Goal: Task Accomplishment & Management: Manage account settings

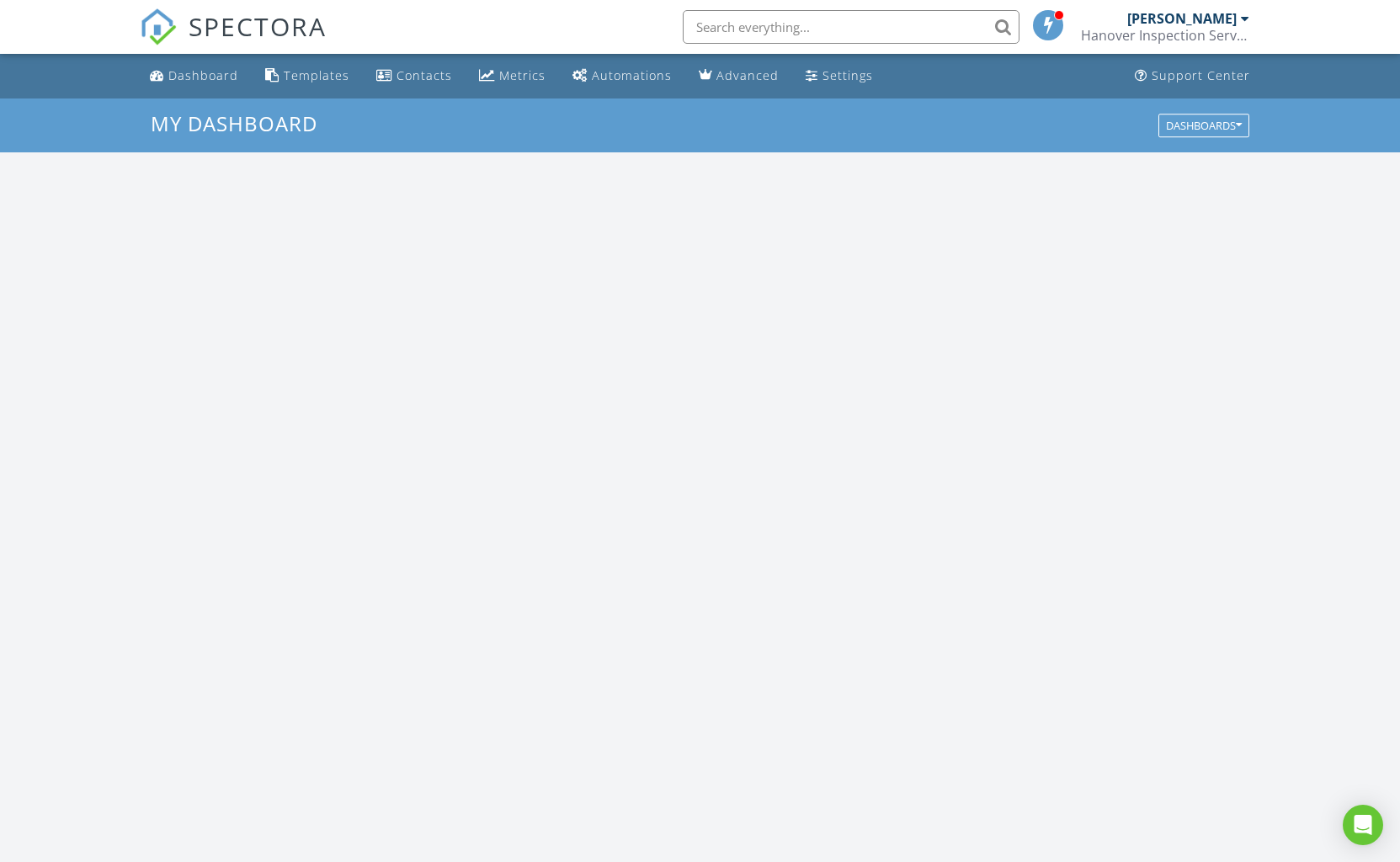
scroll to position [1533, 1401]
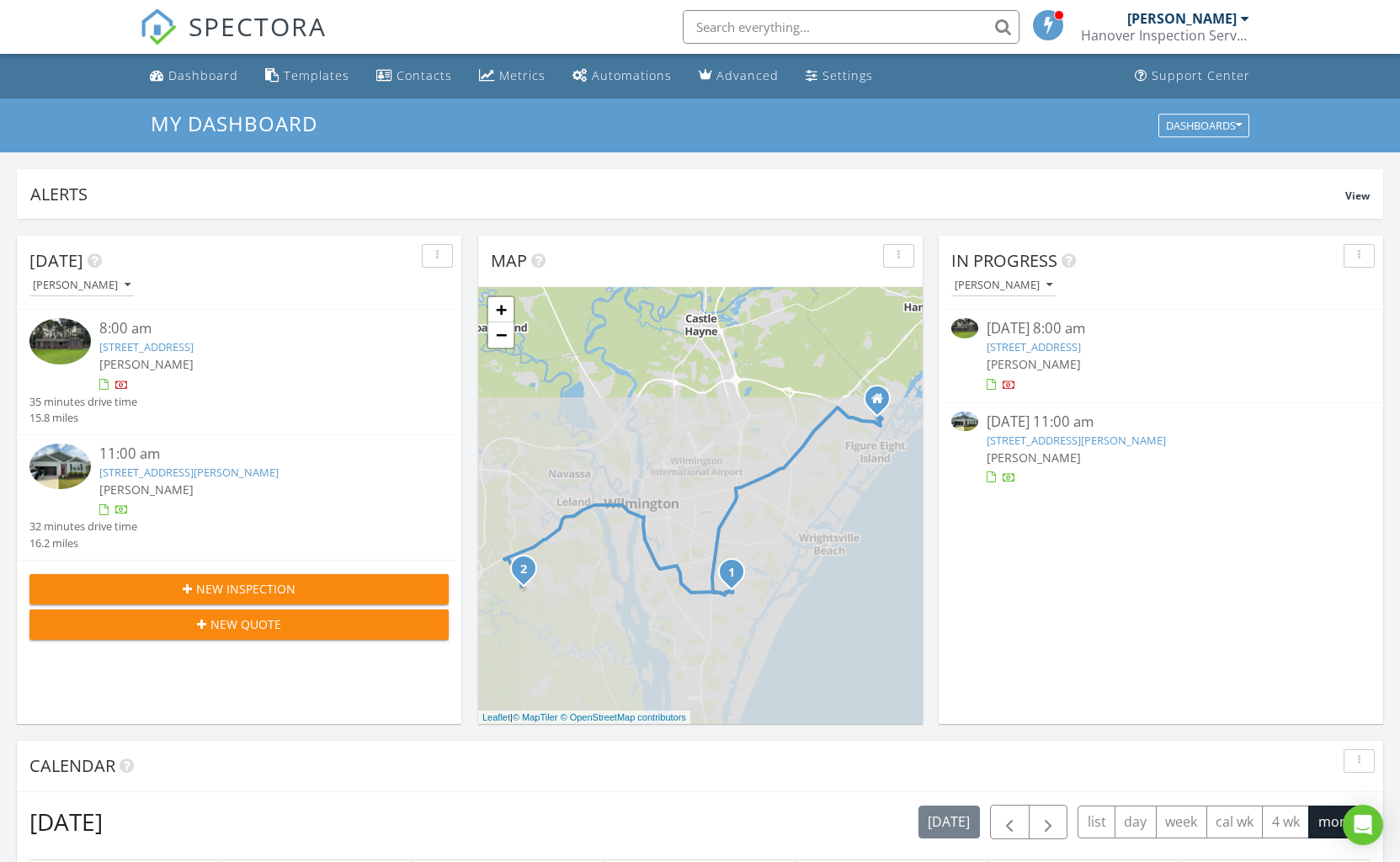
click at [194, 347] on link "106 Brookview Rd, Wilmington, NC 28409" at bounding box center [147, 346] width 94 height 15
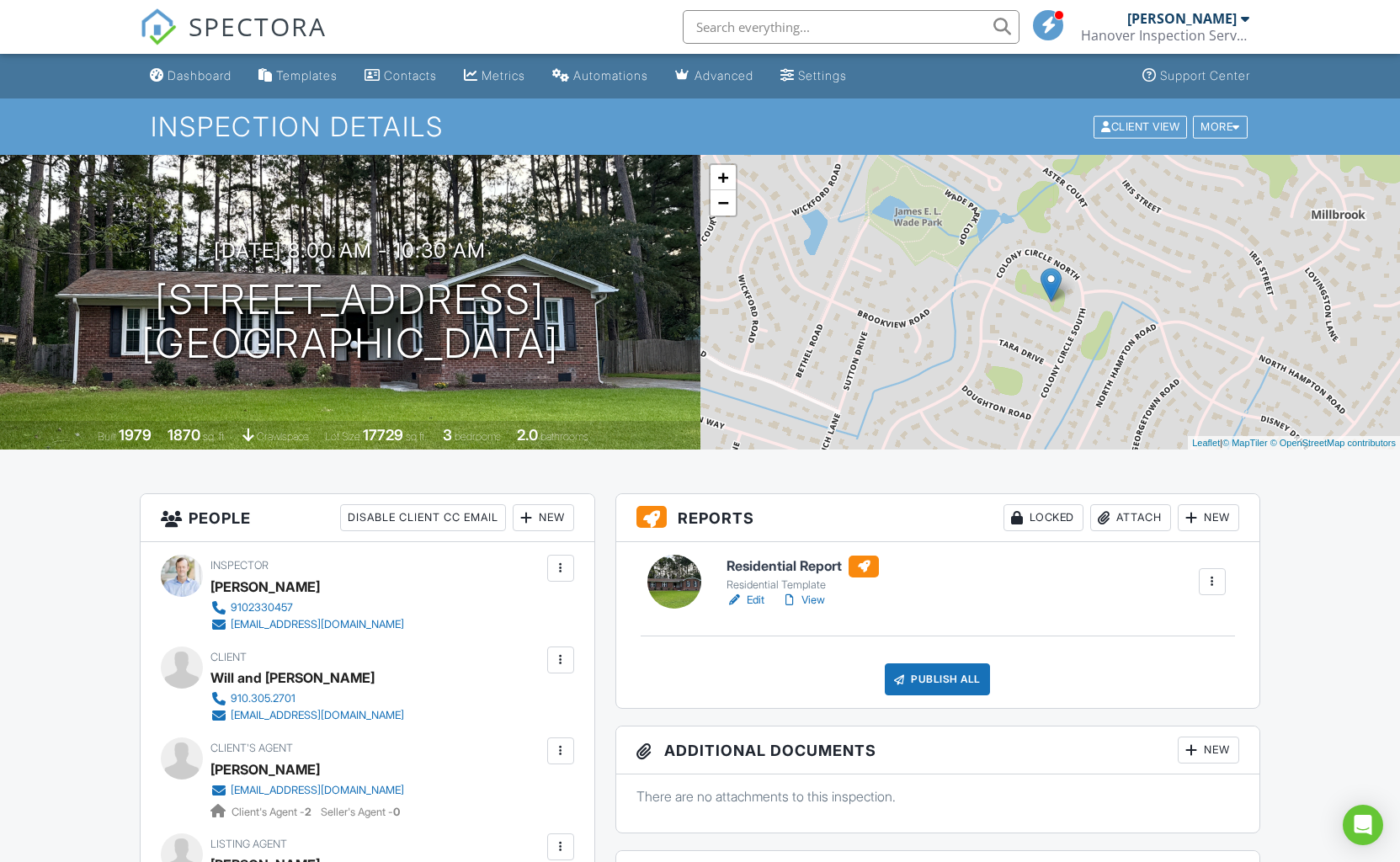
click at [1143, 522] on div "Attach" at bounding box center [1130, 518] width 81 height 27
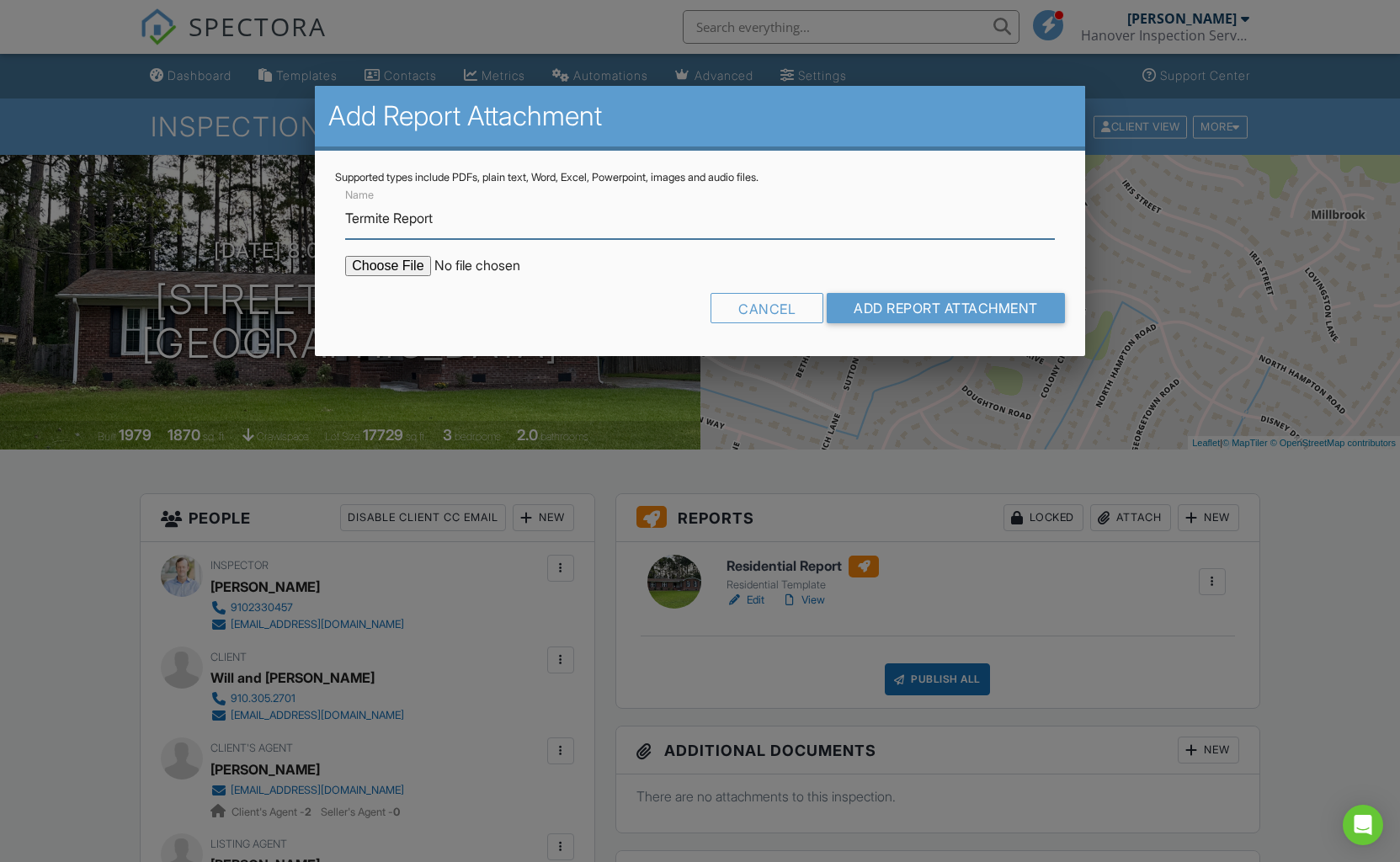
type input "Termite Report"
click at [389, 266] on input "file" at bounding box center [488, 266] width 286 height 21
type input "C:\fakepath\3eaf3e14-f8d8-4053-95c5-fd369a88005f.pdf"
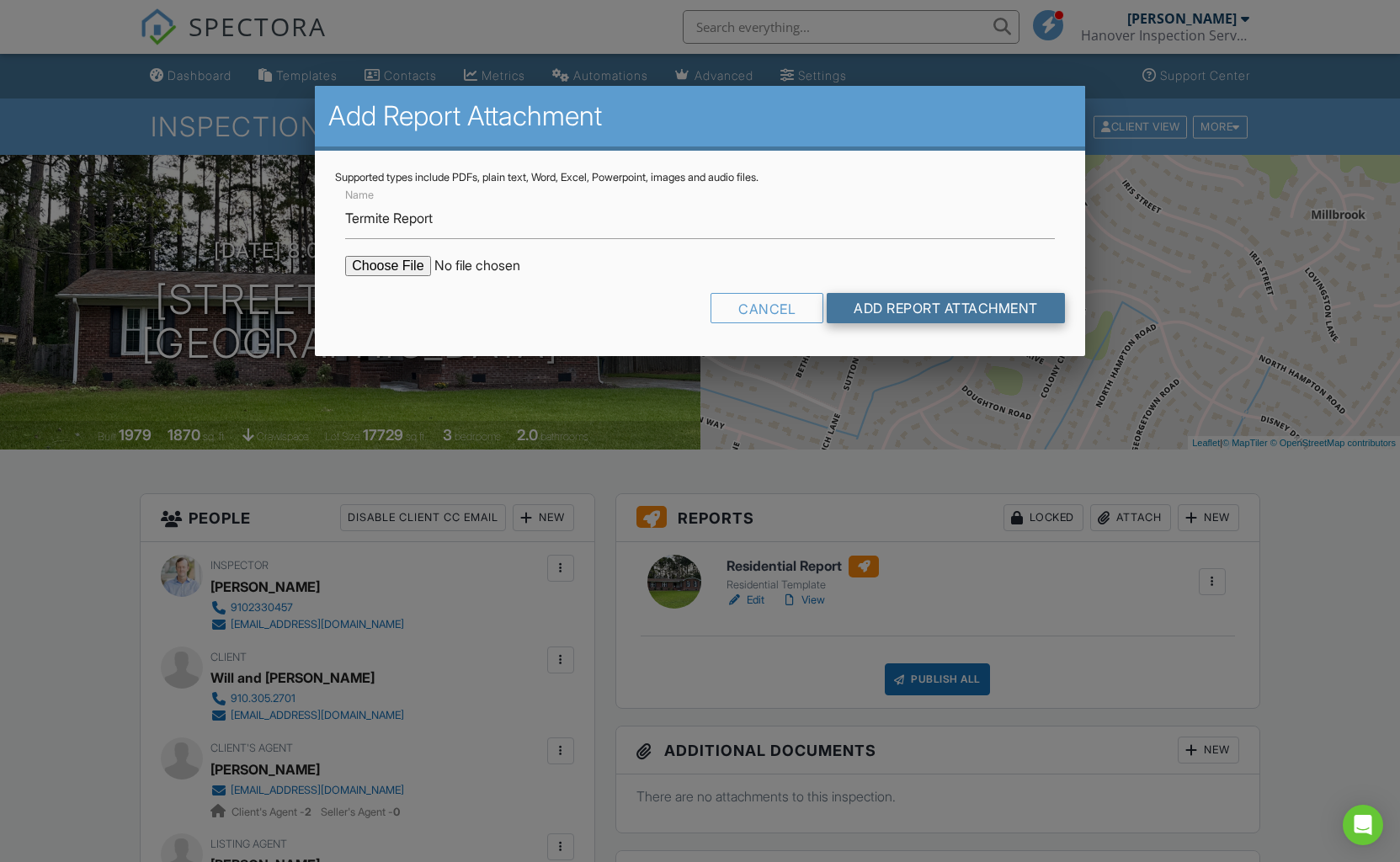
click at [887, 310] on input "Add Report Attachment" at bounding box center [945, 308] width 238 height 31
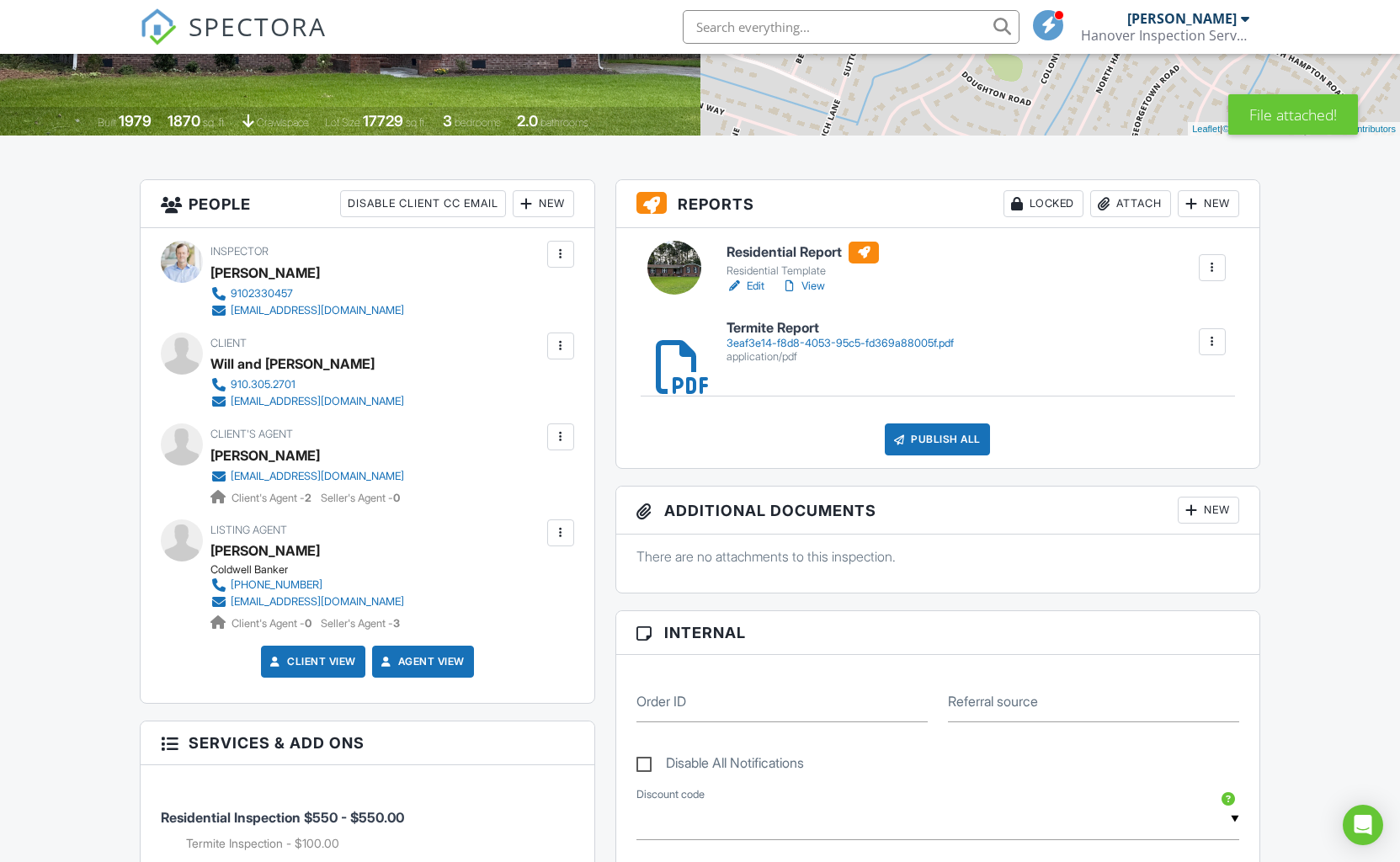
scroll to position [314, 0]
click at [806, 284] on link "View" at bounding box center [803, 285] width 43 height 17
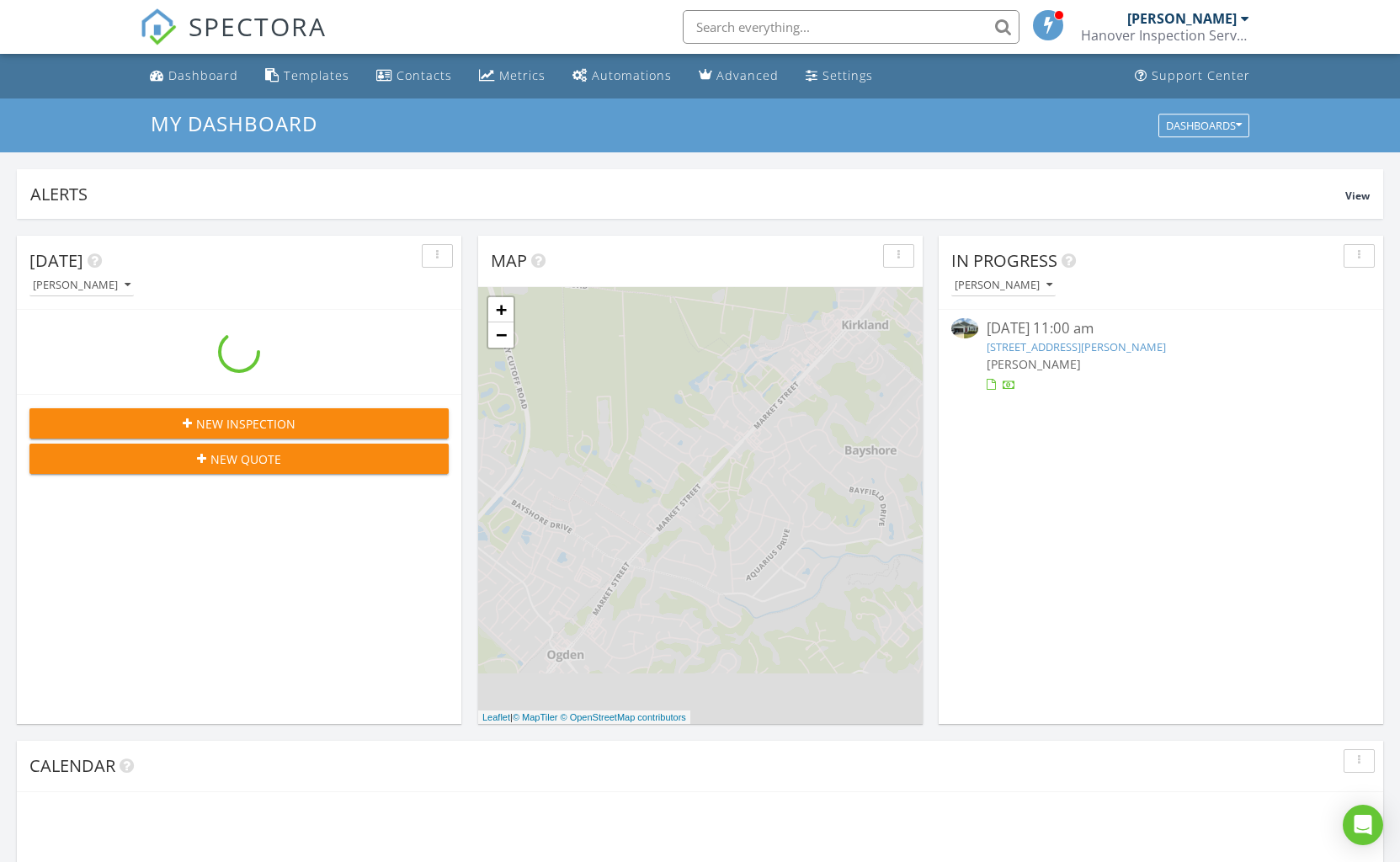
scroll to position [1533, 1401]
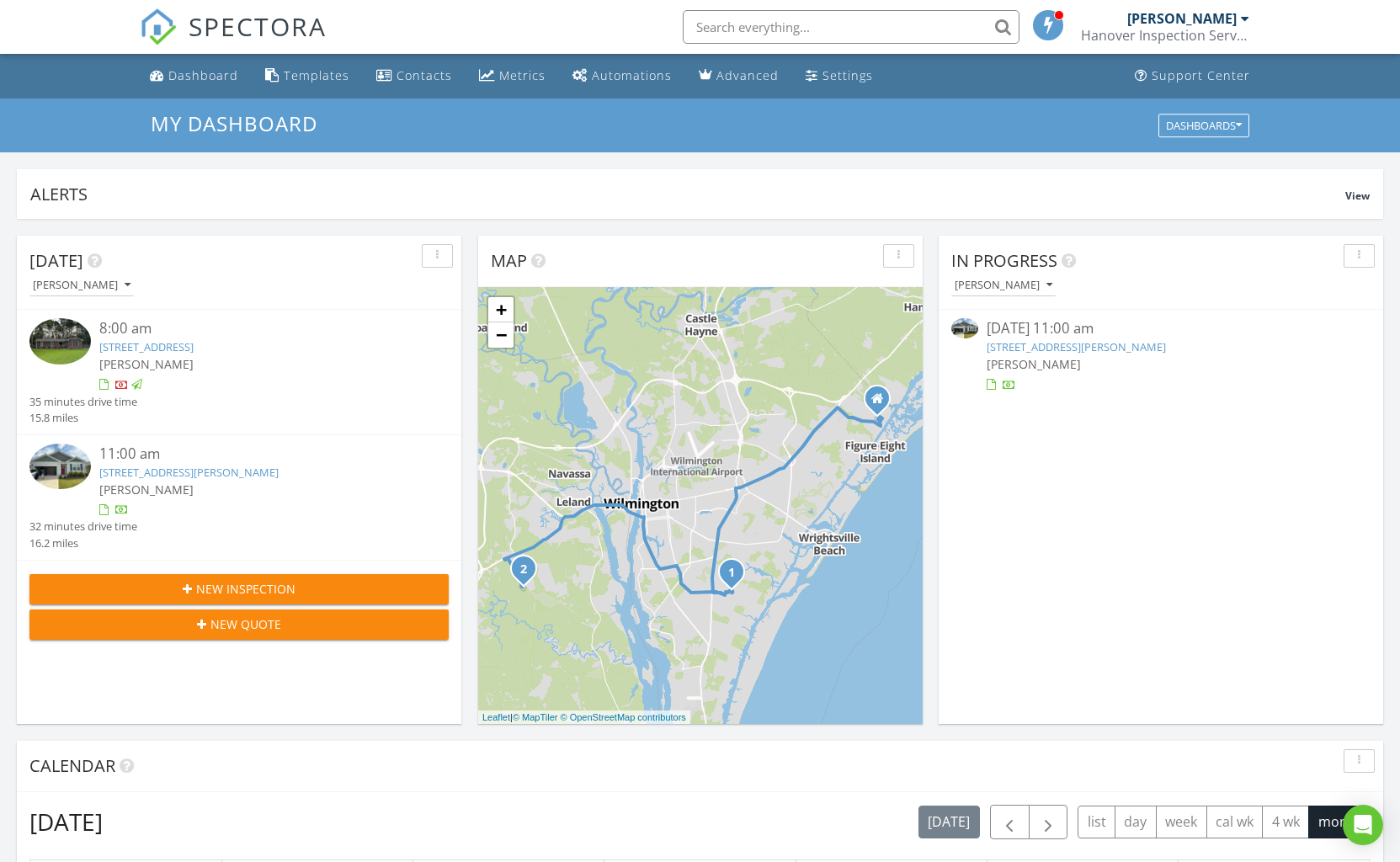
click at [178, 347] on link "106 Brookview Rd, Wilmington, NC 28409" at bounding box center [147, 346] width 94 height 15
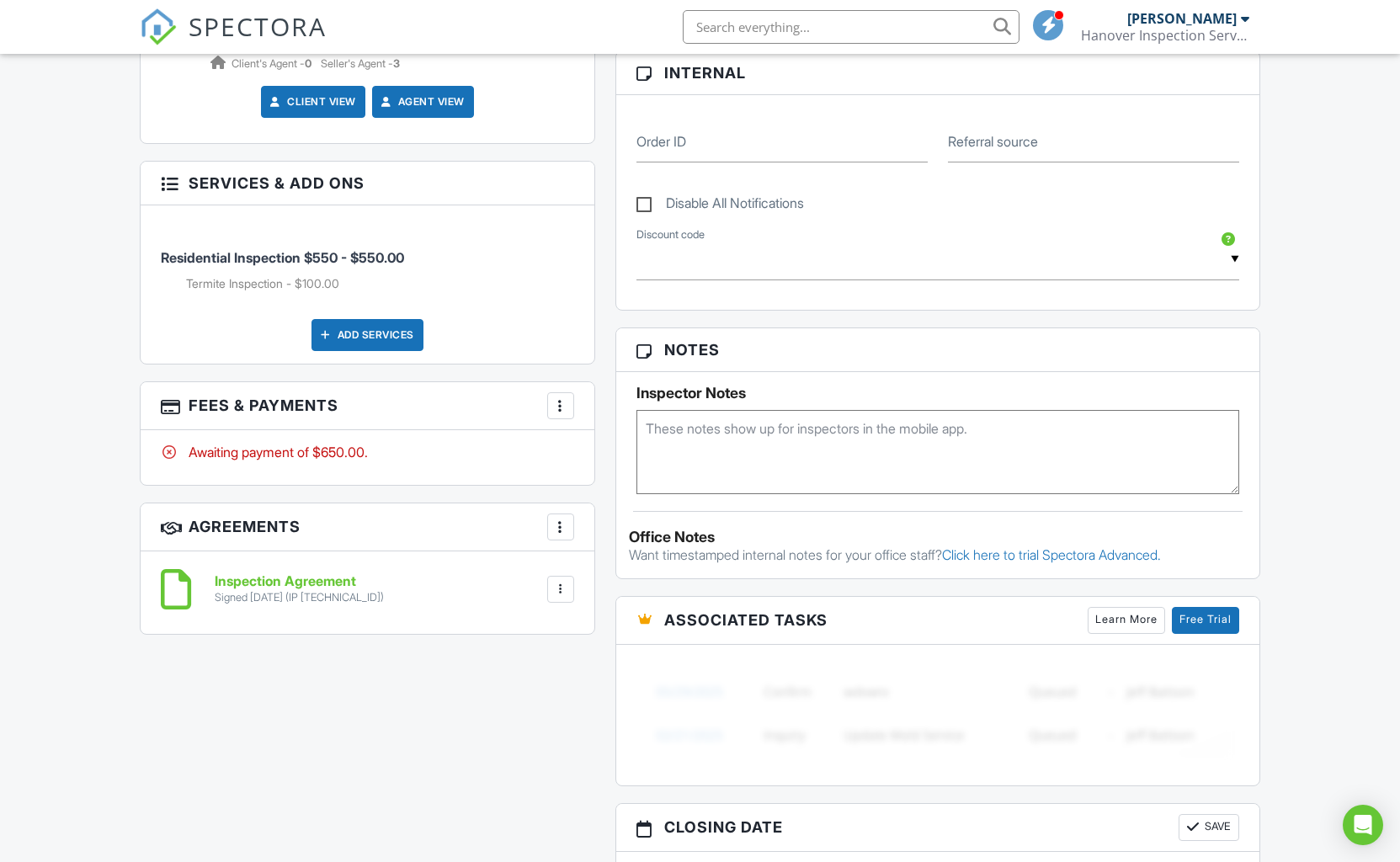
scroll to position [821, 0]
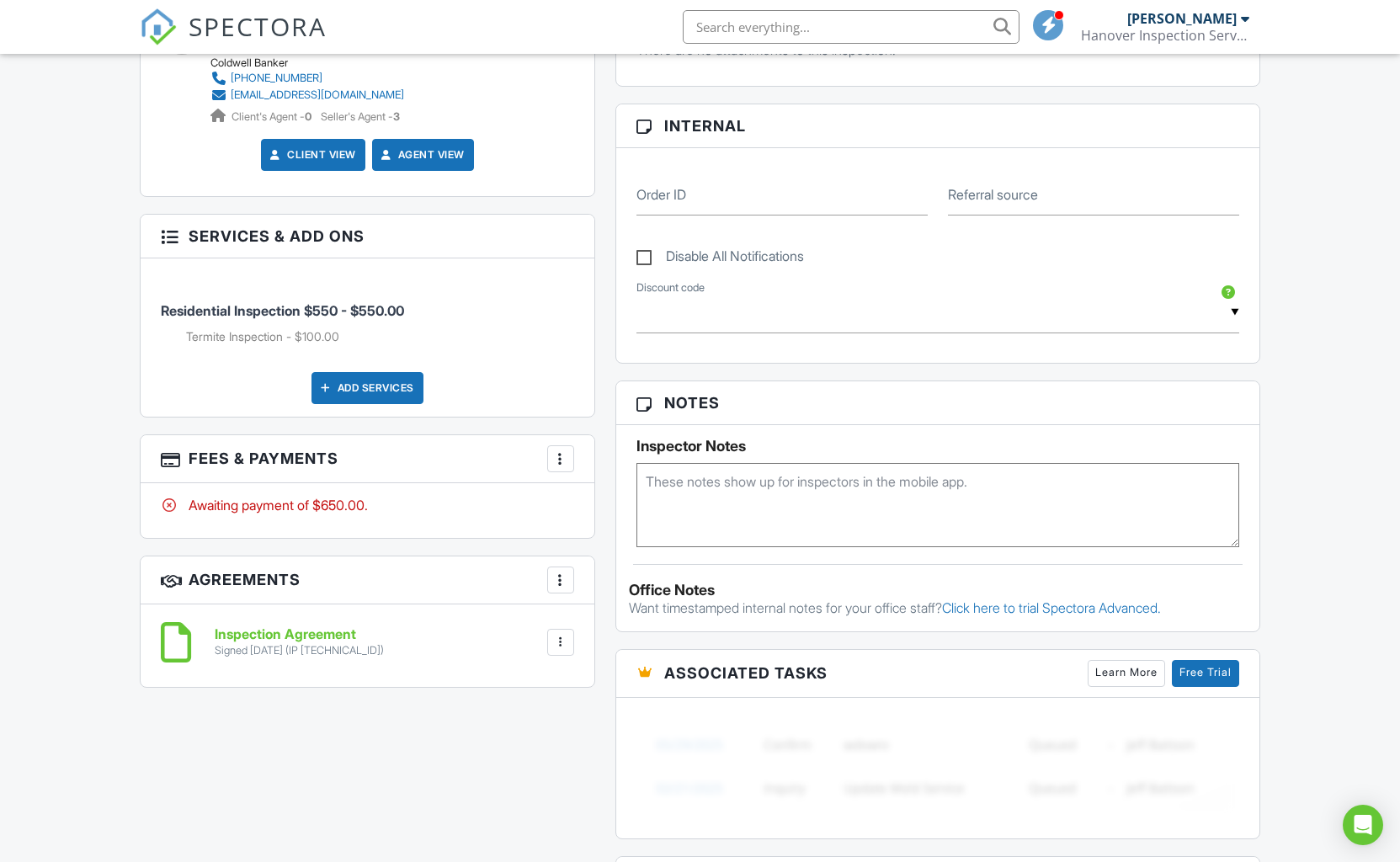
click at [553, 459] on div at bounding box center [560, 459] width 17 height 17
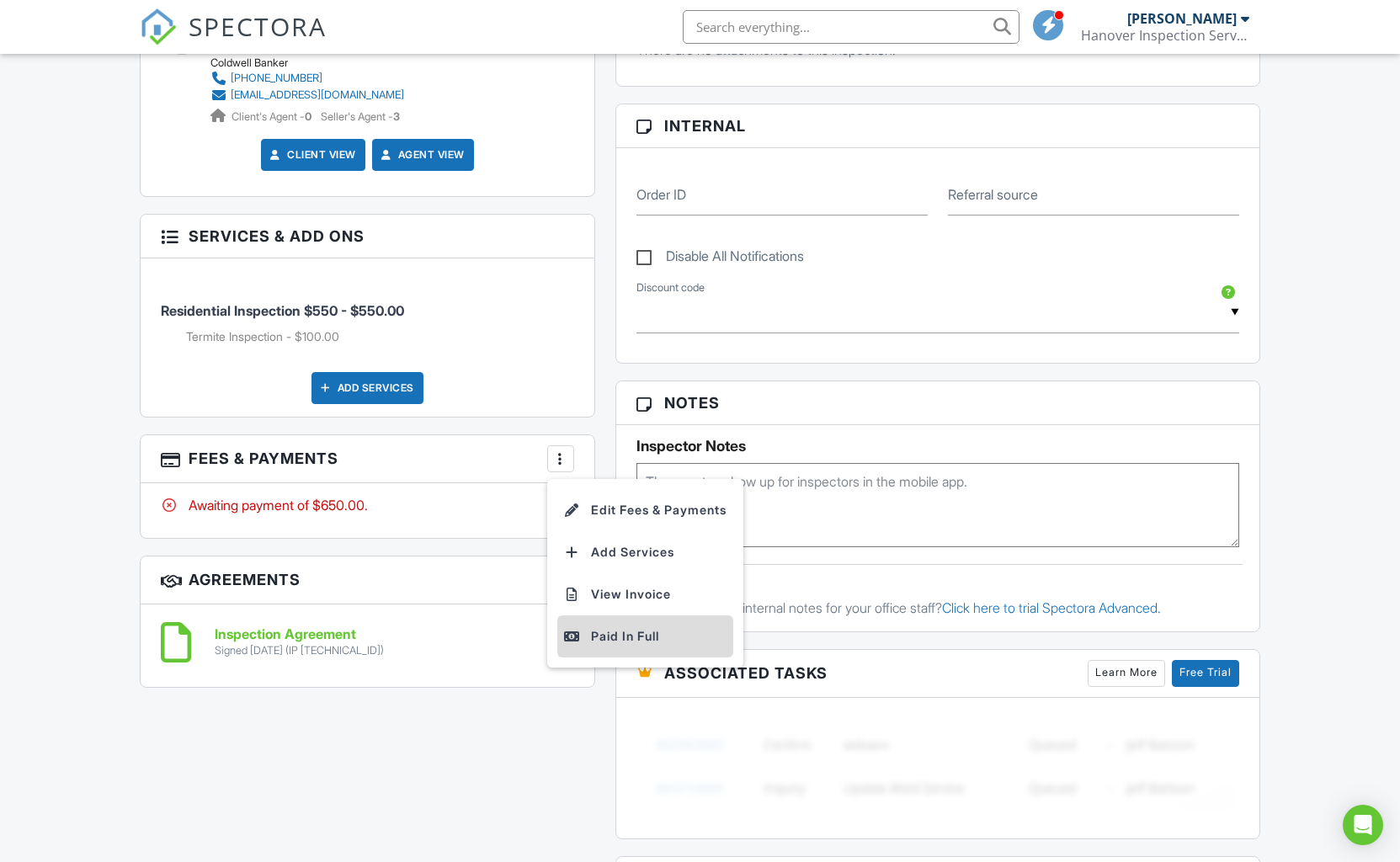
click at [629, 640] on div "Paid In Full" at bounding box center [644, 637] width 162 height 21
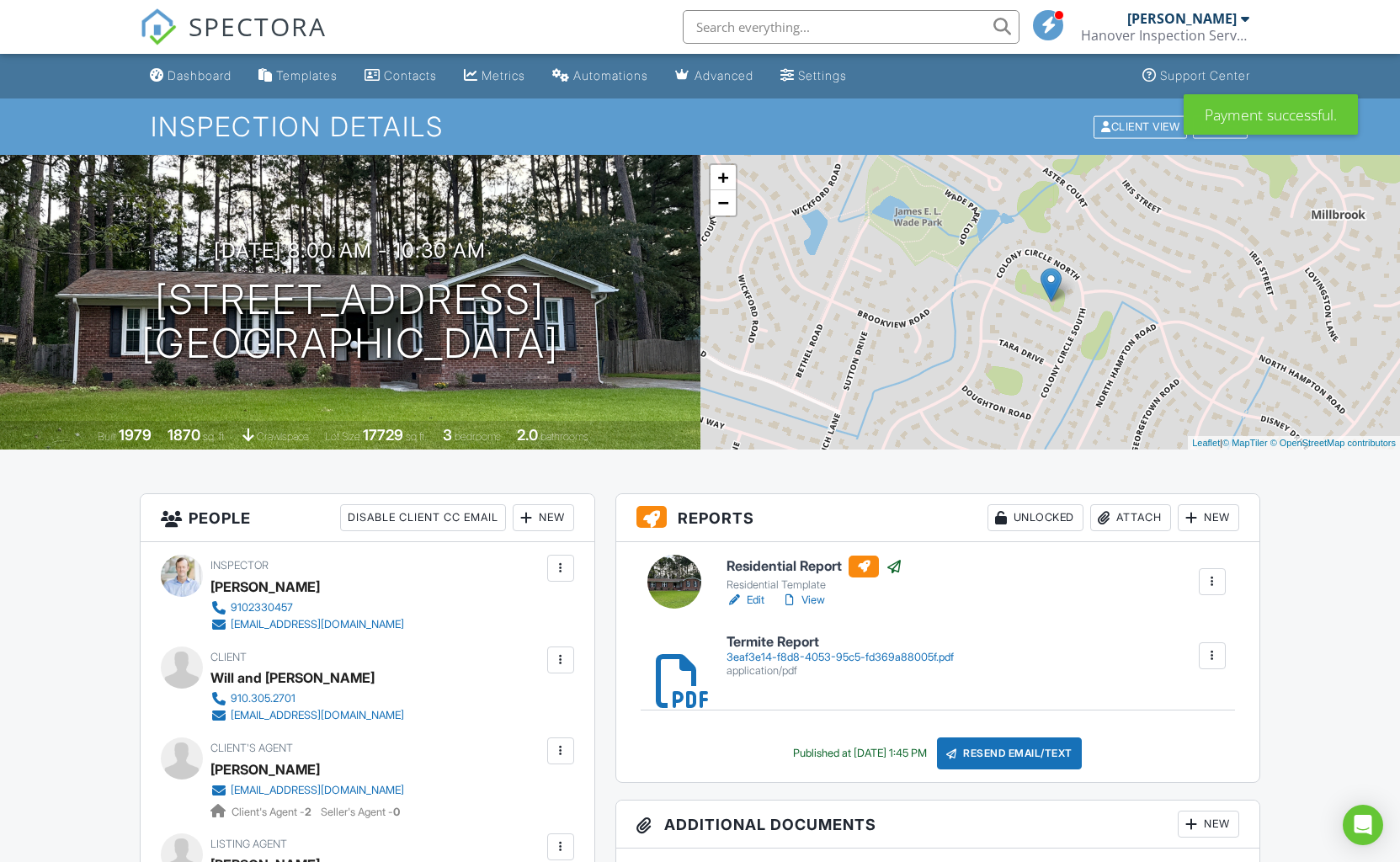
scroll to position [3, 0]
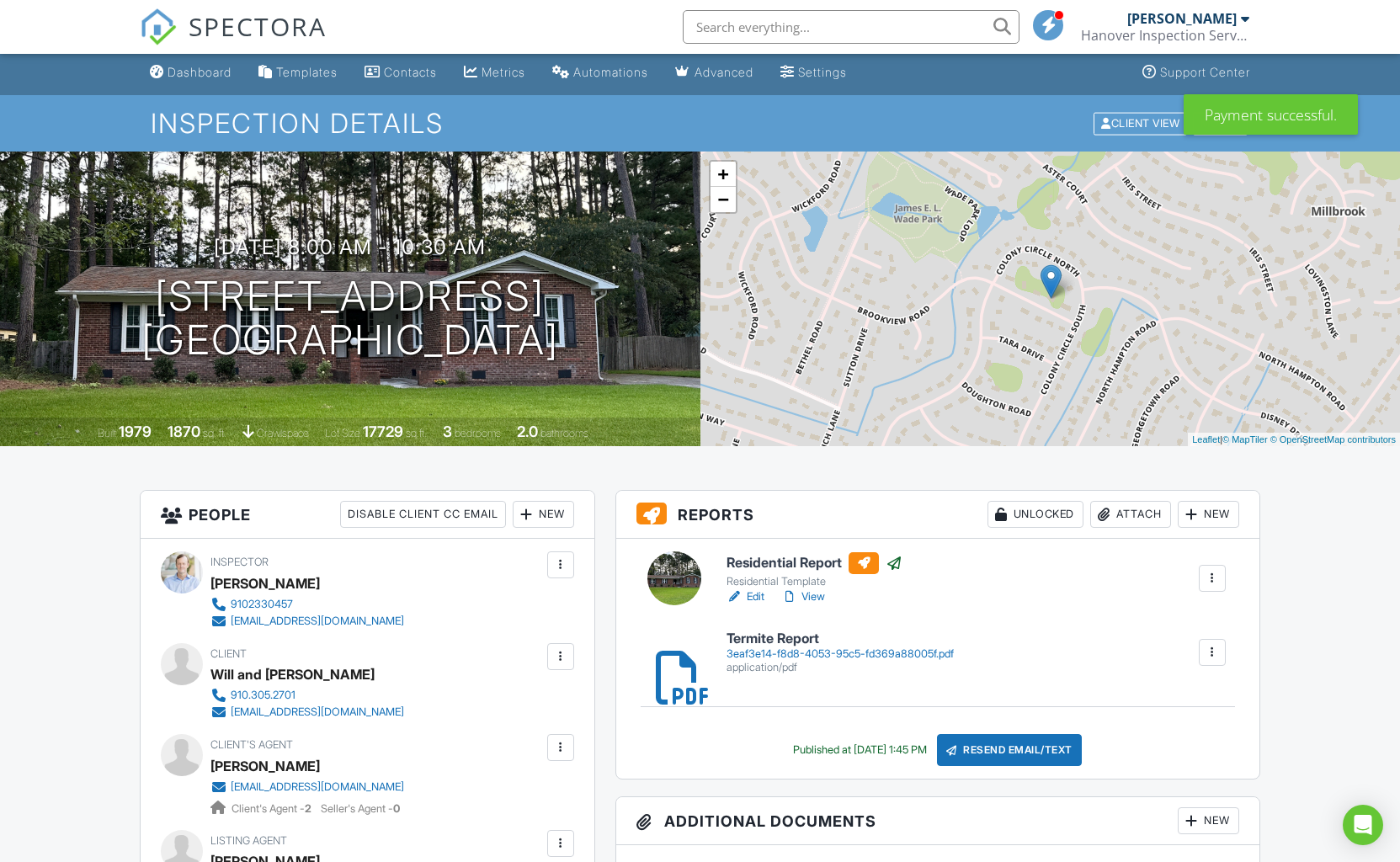
click at [223, 25] on span "SPECTORA" at bounding box center [258, 27] width 138 height 35
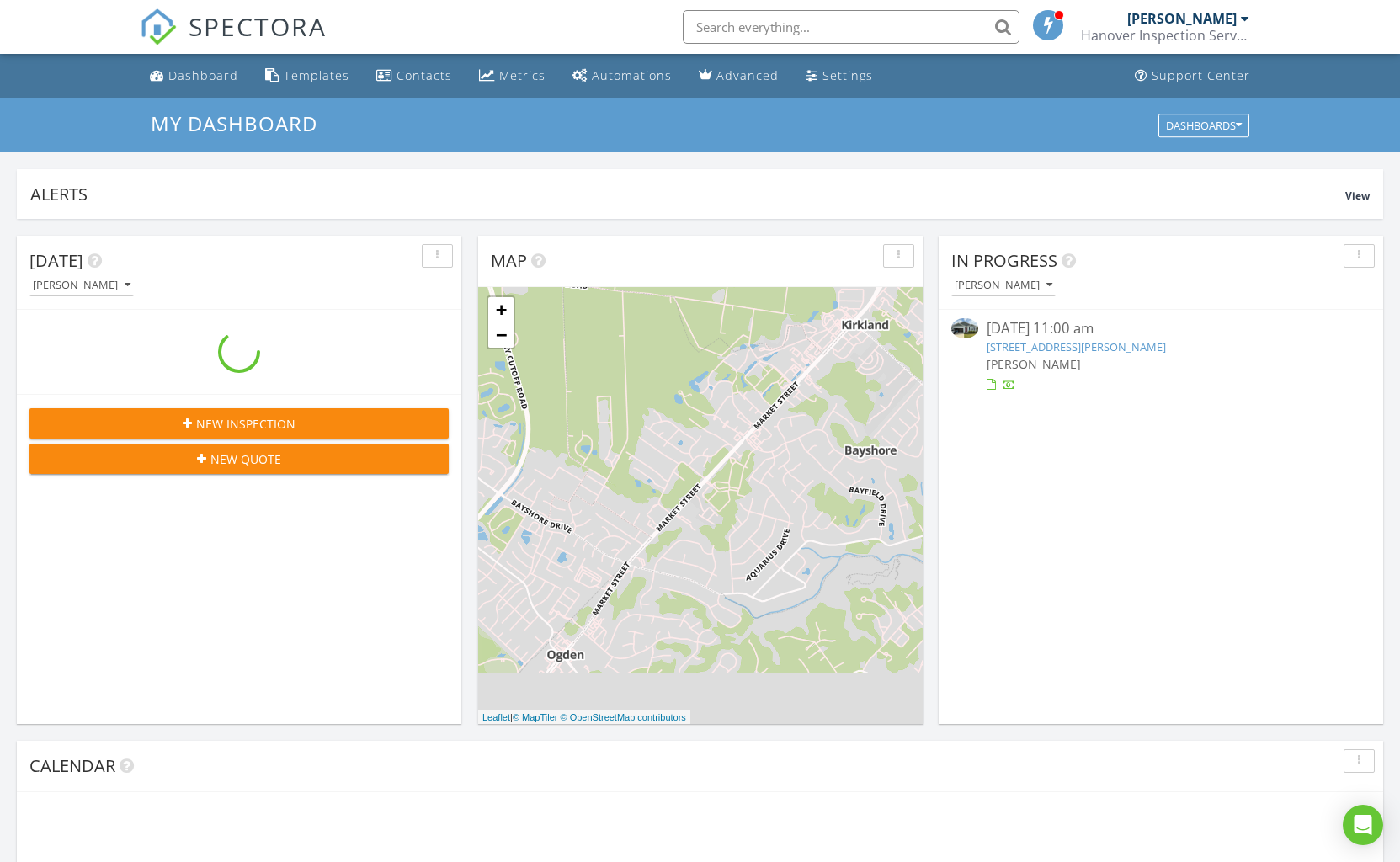
scroll to position [1533, 1401]
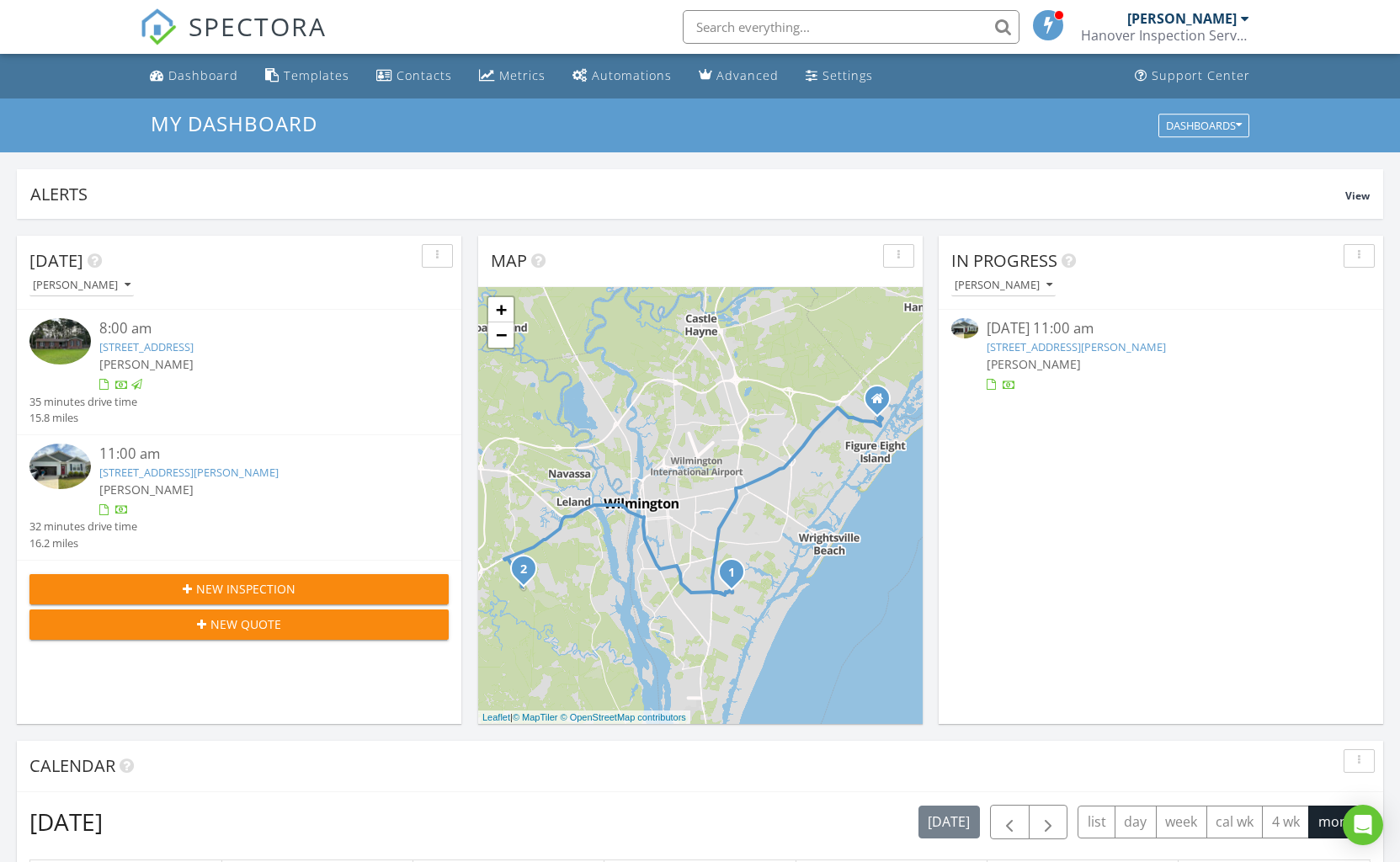
click at [170, 468] on link "[STREET_ADDRESS][PERSON_NAME]" at bounding box center [189, 471] width 179 height 15
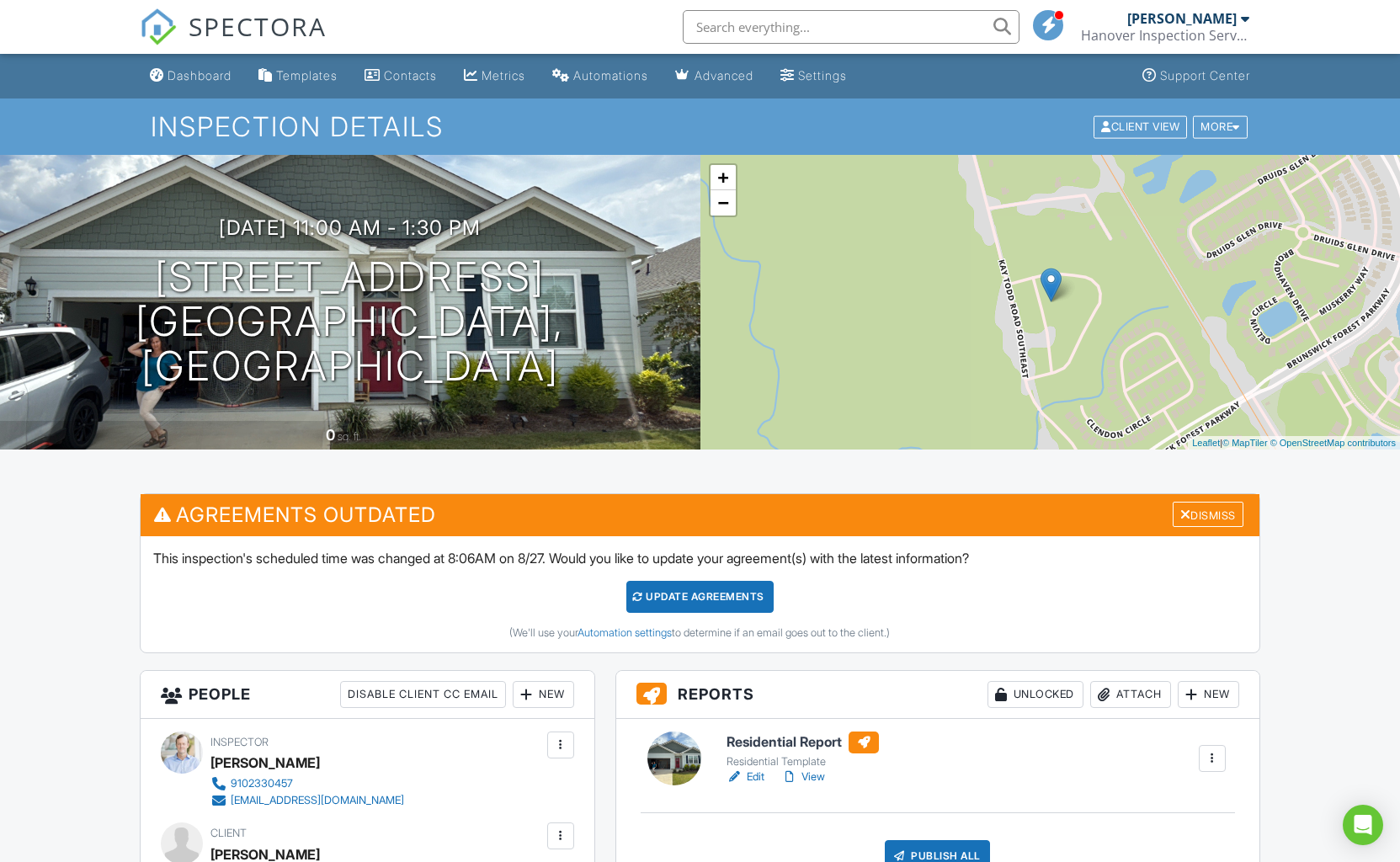
click at [812, 773] on link "View" at bounding box center [803, 776] width 43 height 17
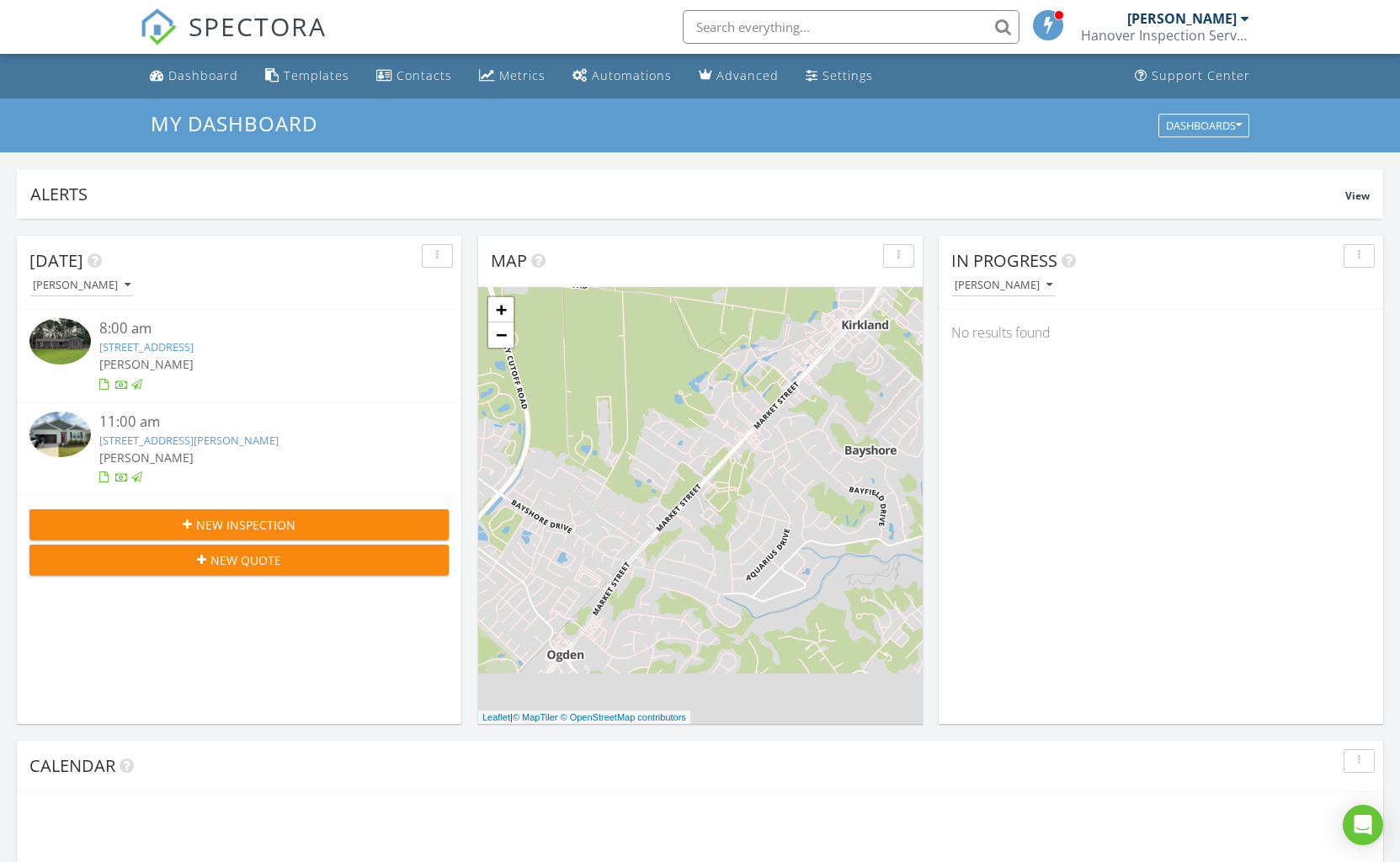
scroll to position [1533, 1401]
